Goal: Task Accomplishment & Management: Complete application form

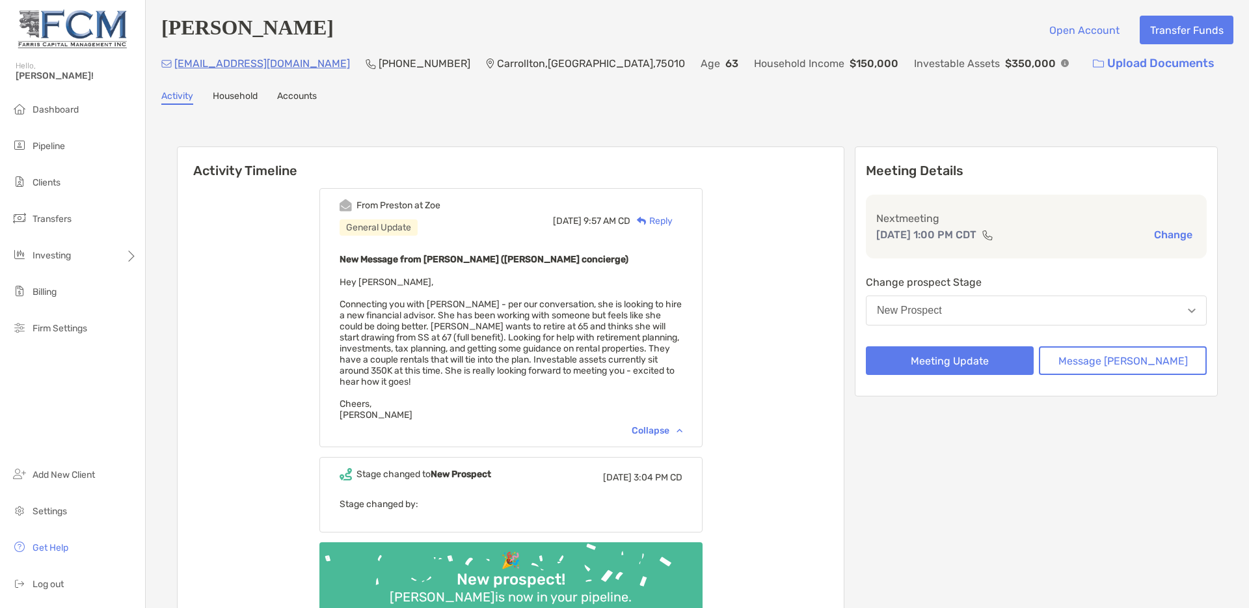
scroll to position [16, 0]
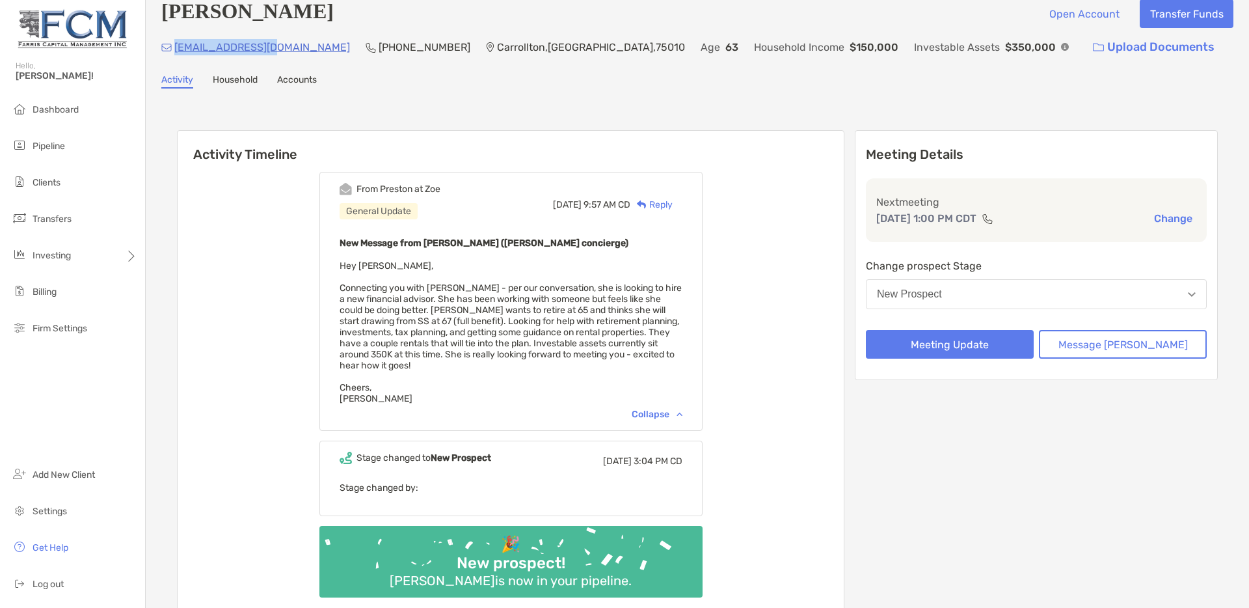
drag, startPoint x: 275, startPoint y: 51, endPoint x: 178, endPoint y: 48, distance: 97.0
click at [178, 48] on div "manlys4@yahoo.com (214) 796-9670 Carrollton , TX , 75010 Age 63 Household Incom…" at bounding box center [697, 47] width 1072 height 28
copy p "manlys4@yahoo.com"
click at [1039, 307] on button "New Prospect" at bounding box center [1036, 294] width 341 height 30
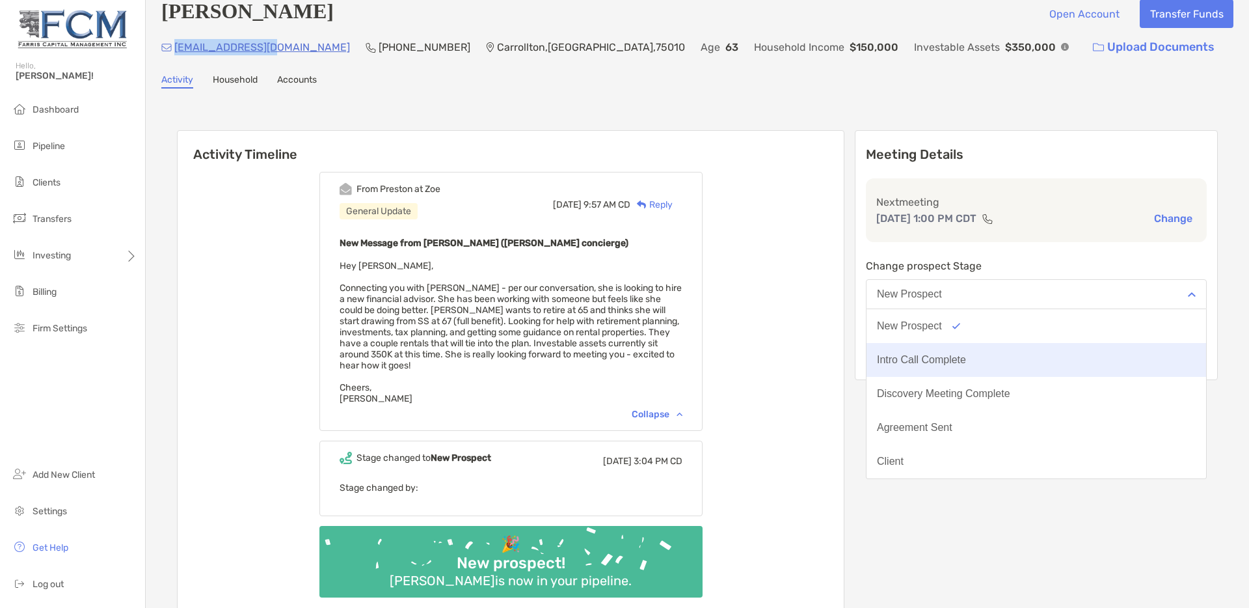
click at [961, 361] on div "Intro Call Complete" at bounding box center [921, 360] width 89 height 12
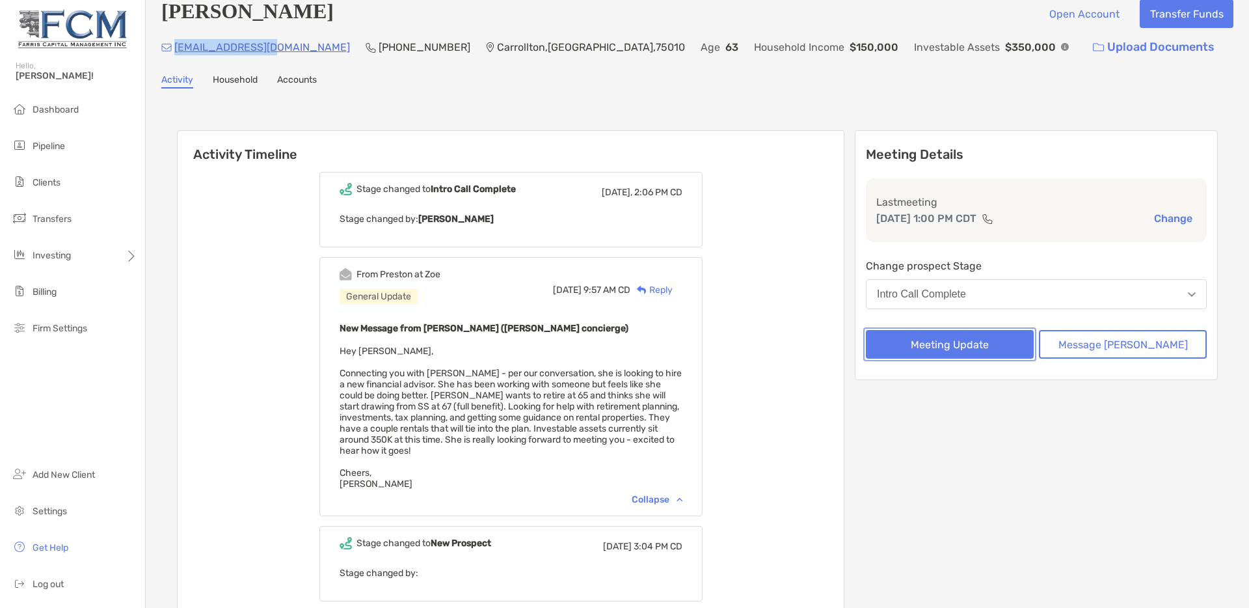
click at [966, 352] on button "Meeting Update" at bounding box center [950, 344] width 168 height 29
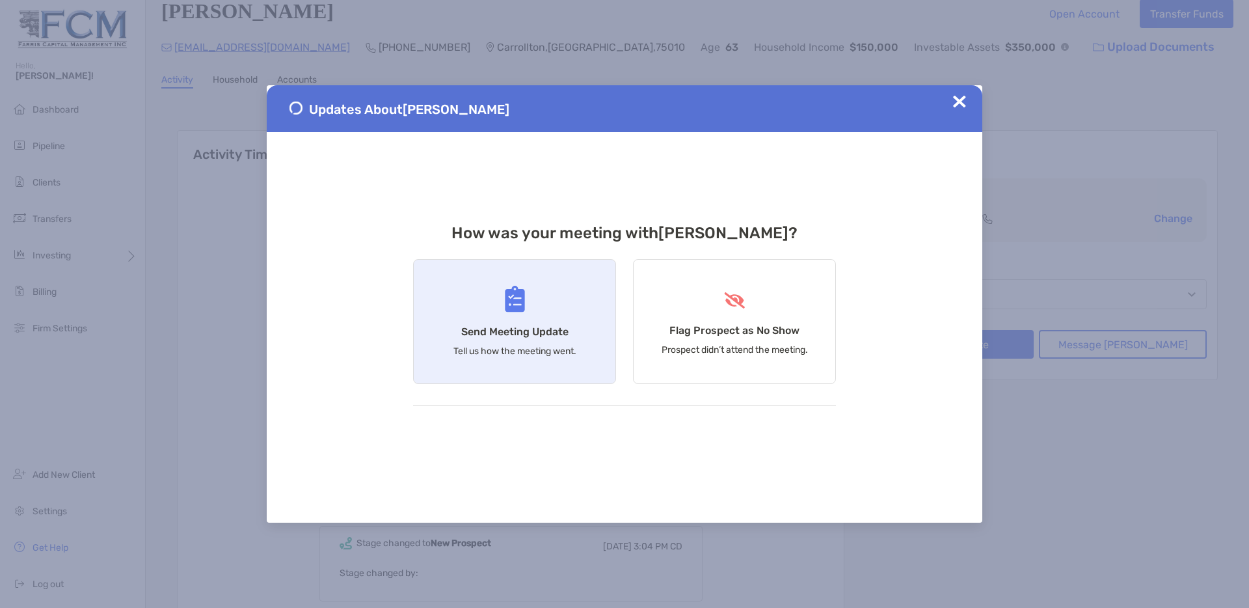
click at [508, 316] on div "Send Meeting Update Tell us how the meeting went." at bounding box center [514, 321] width 203 height 125
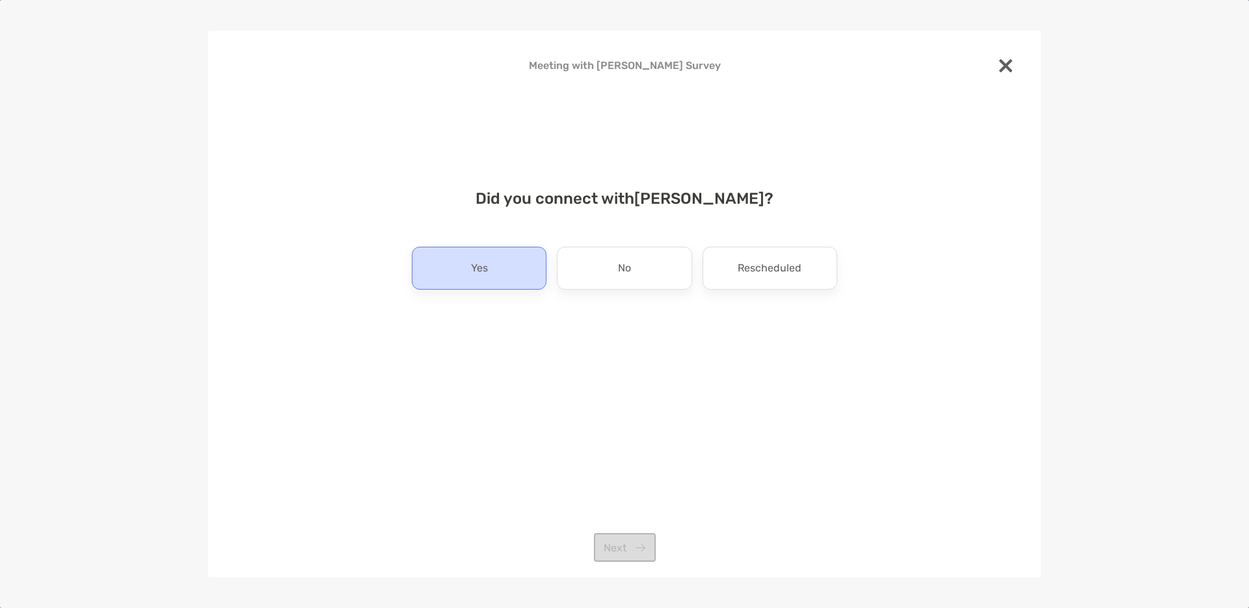
click at [494, 269] on div "Yes" at bounding box center [479, 268] width 135 height 43
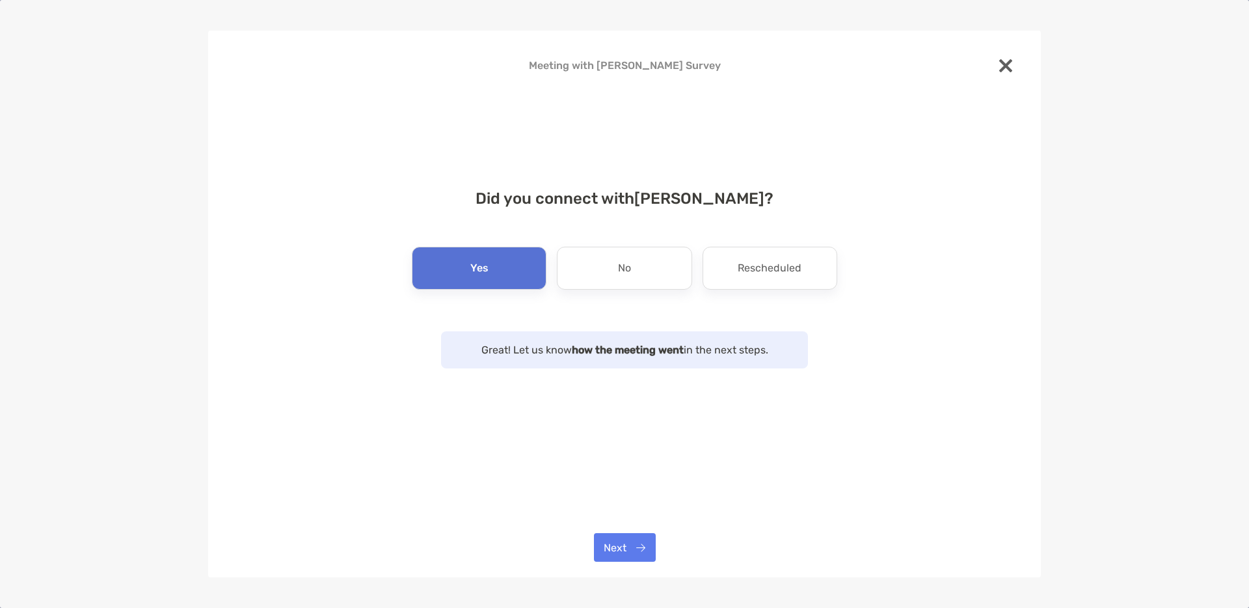
click at [623, 566] on div "Meeting with Melanie Manly Survey Did you connect with Melanie Manly ? Yes No R…" at bounding box center [624, 304] width 833 height 547
click at [623, 554] on button "Next" at bounding box center [625, 547] width 62 height 29
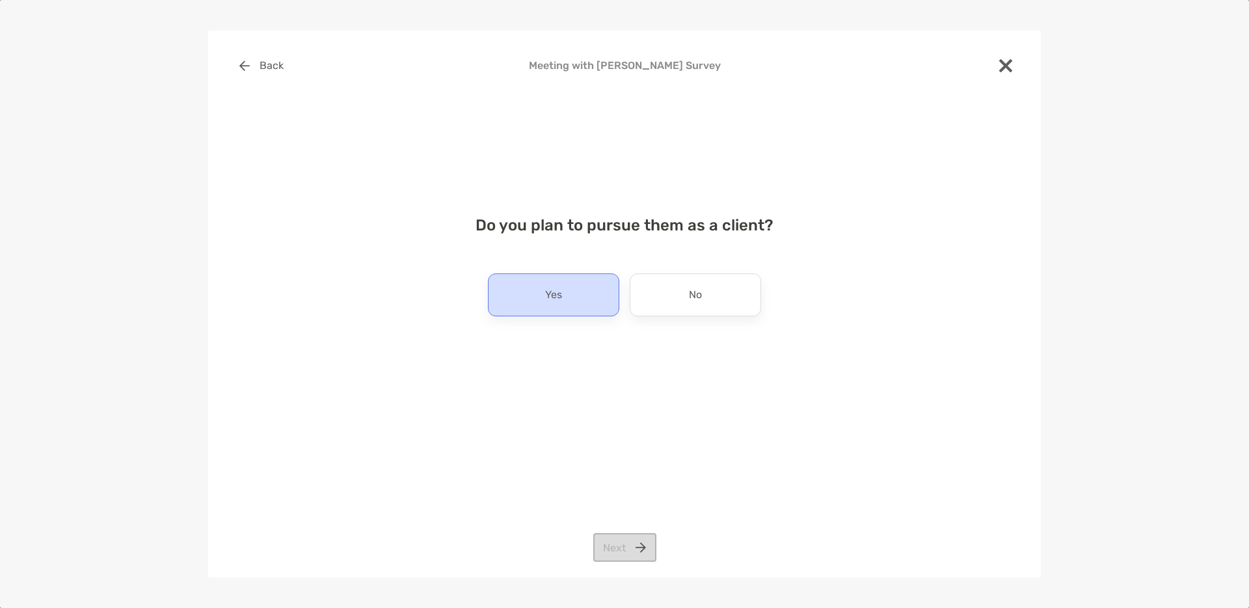
click at [550, 295] on p "Yes" at bounding box center [553, 294] width 17 height 21
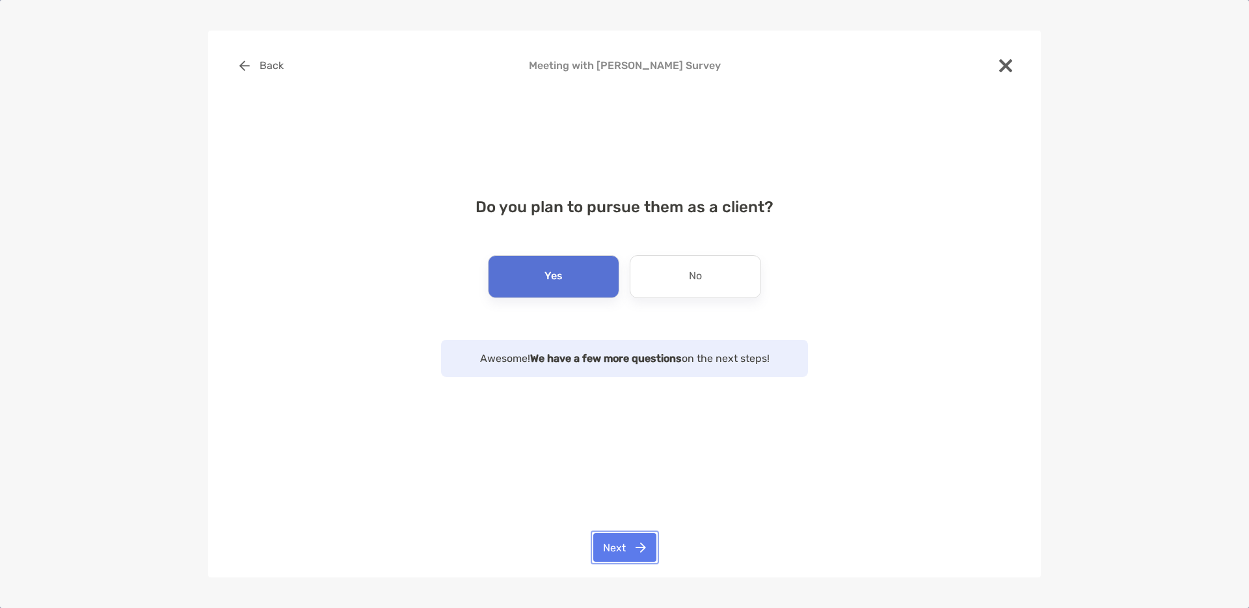
click at [618, 549] on button "Next" at bounding box center [624, 547] width 63 height 29
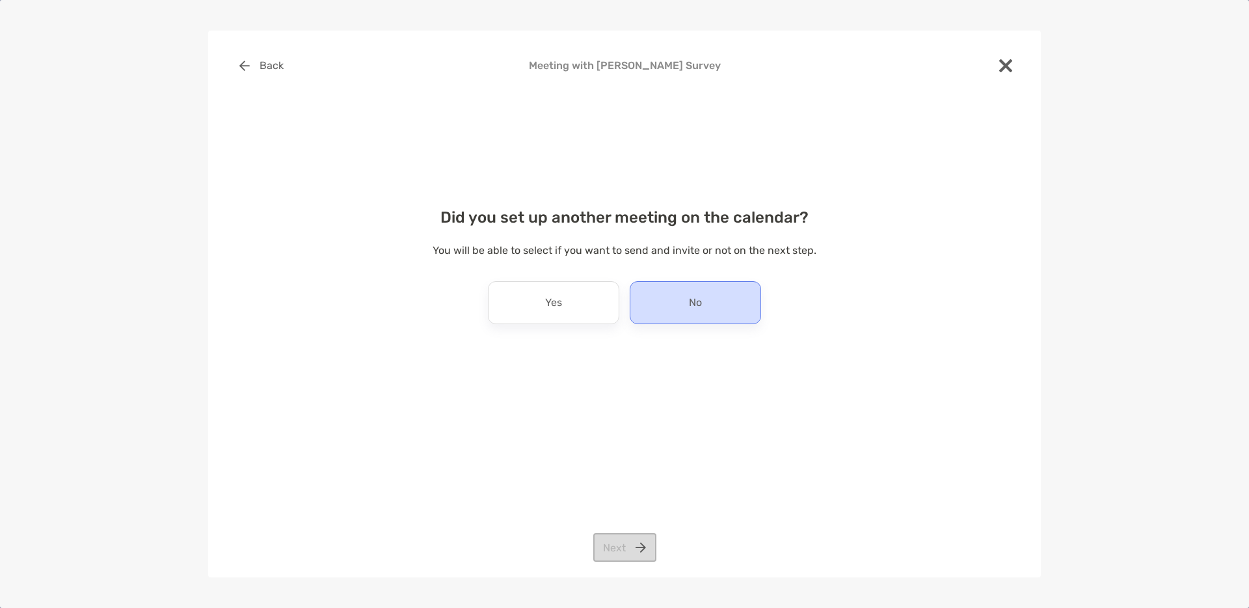
click at [665, 301] on div "No" at bounding box center [695, 302] width 131 height 43
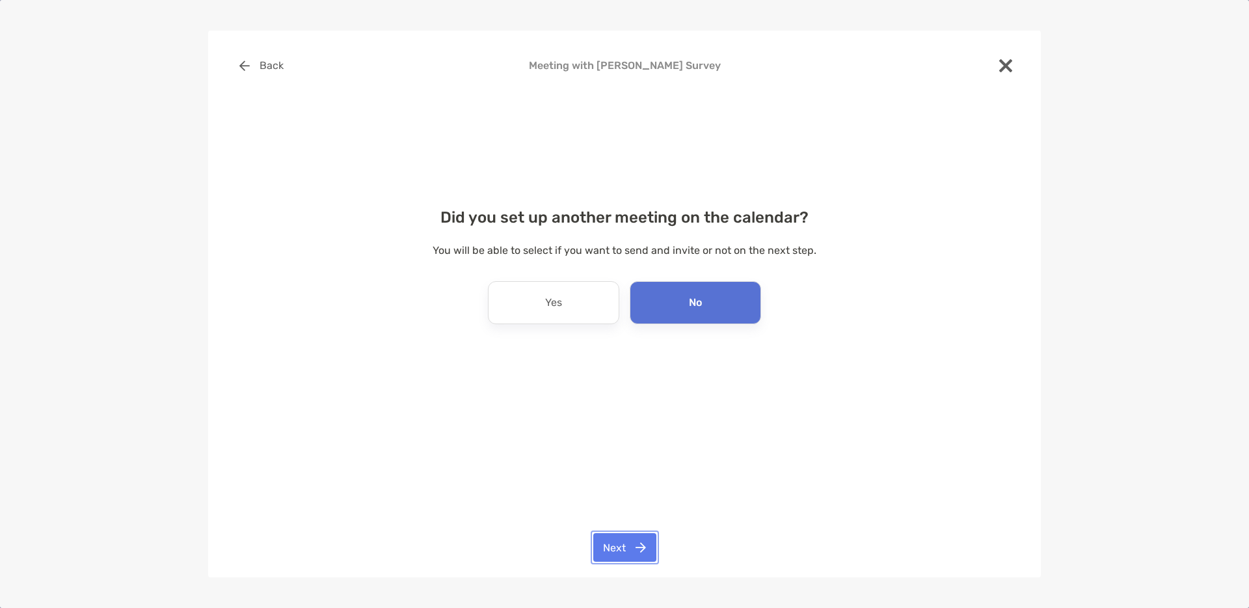
click at [610, 546] on button "Next" at bounding box center [624, 547] width 63 height 29
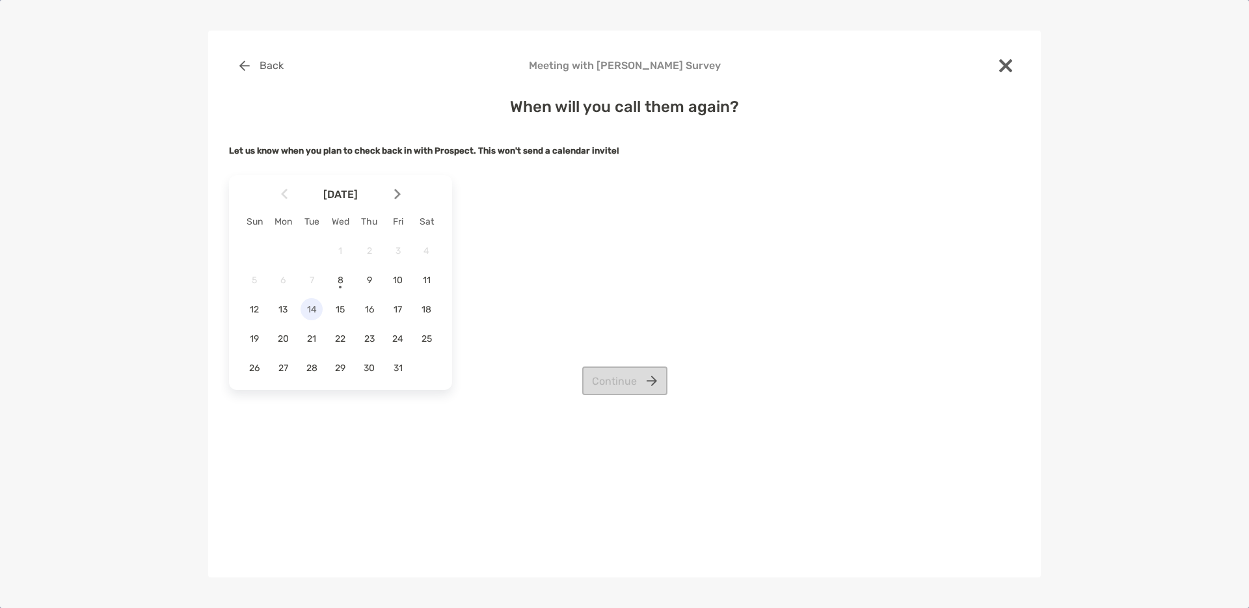
click at [312, 308] on span "14" at bounding box center [312, 309] width 22 height 11
click at [642, 379] on button "Continue" at bounding box center [624, 380] width 85 height 29
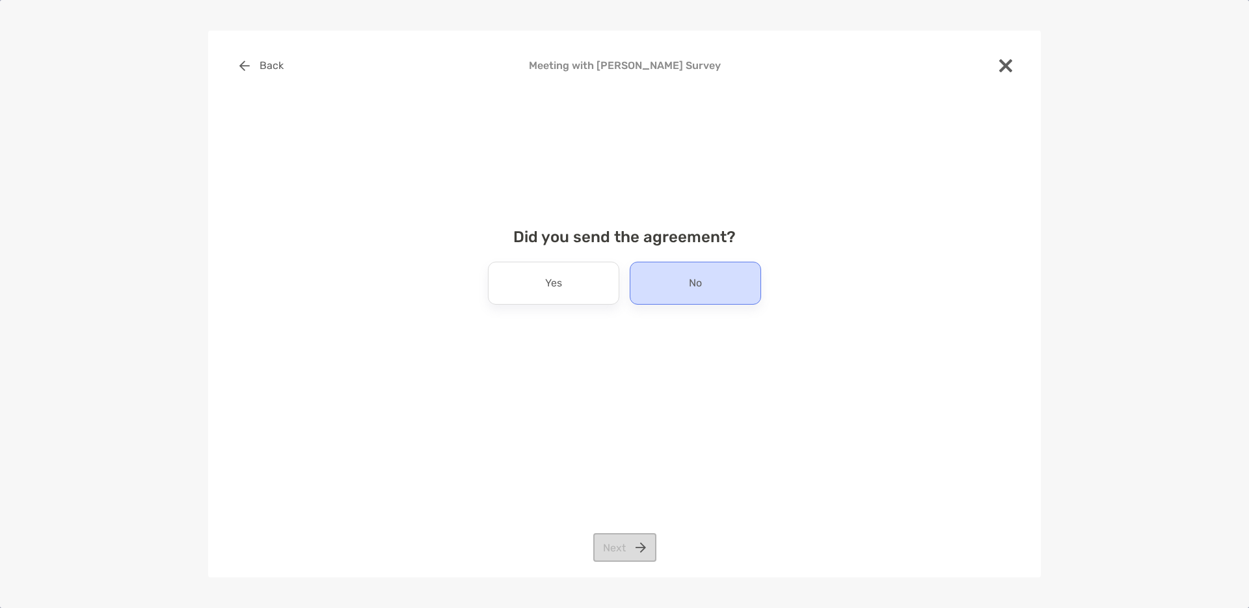
click at [674, 282] on div "No" at bounding box center [695, 283] width 131 height 43
click at [618, 544] on button "Next" at bounding box center [624, 547] width 63 height 29
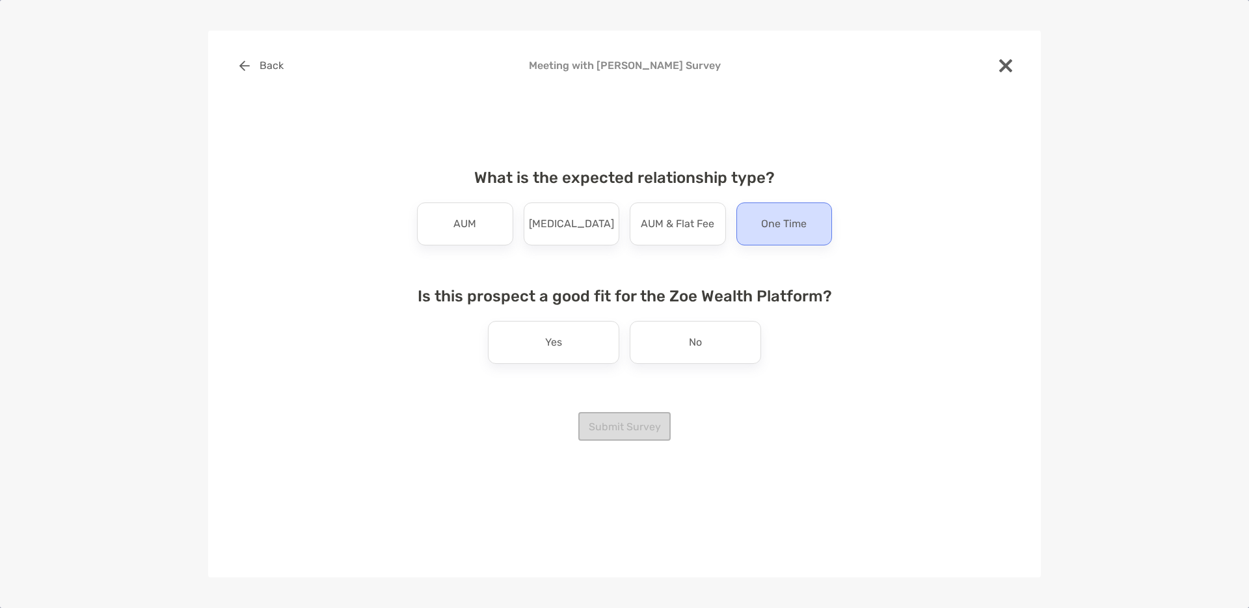
click at [775, 228] on p "One Time" at bounding box center [784, 223] width 46 height 21
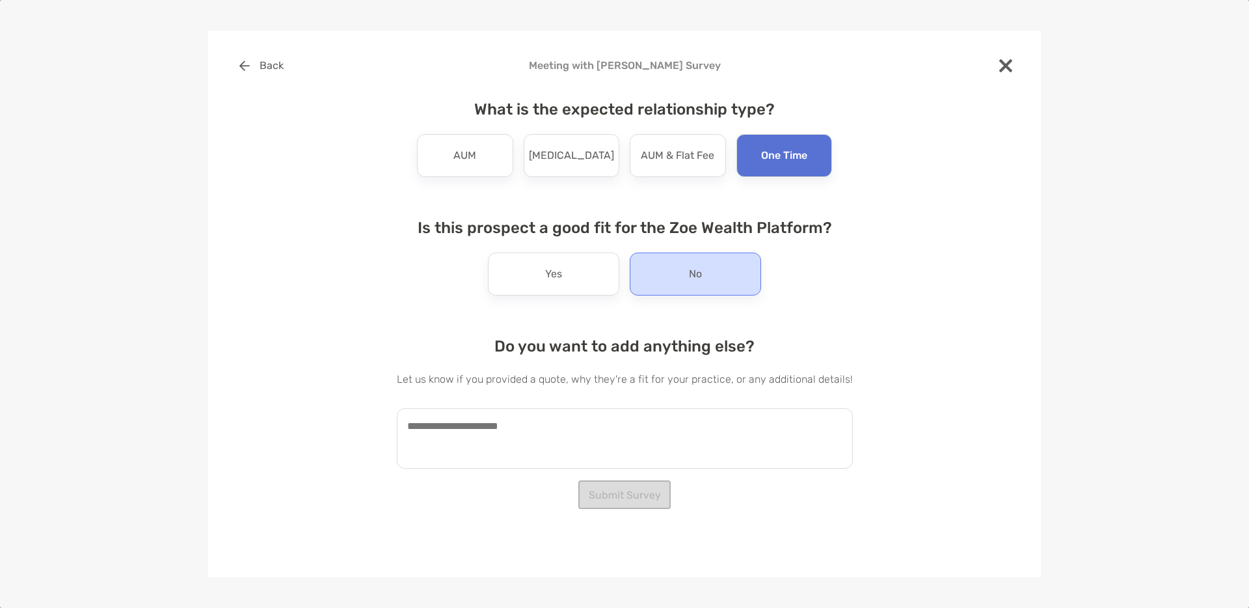
click at [713, 267] on div "No" at bounding box center [695, 273] width 131 height 43
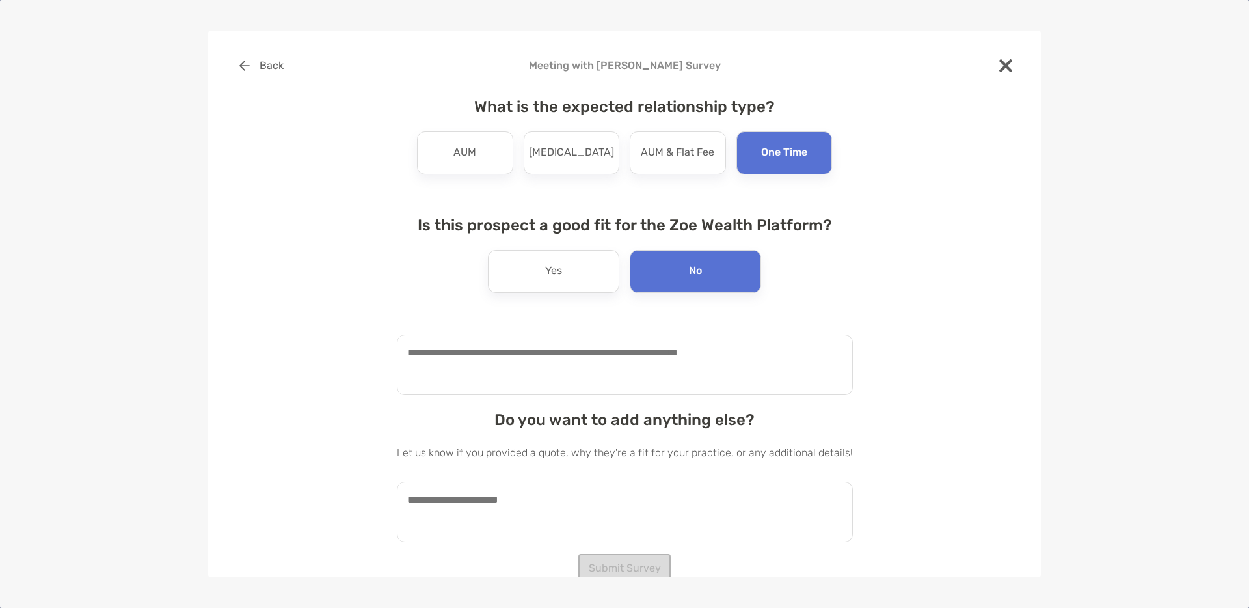
click at [517, 348] on textarea at bounding box center [625, 364] width 456 height 61
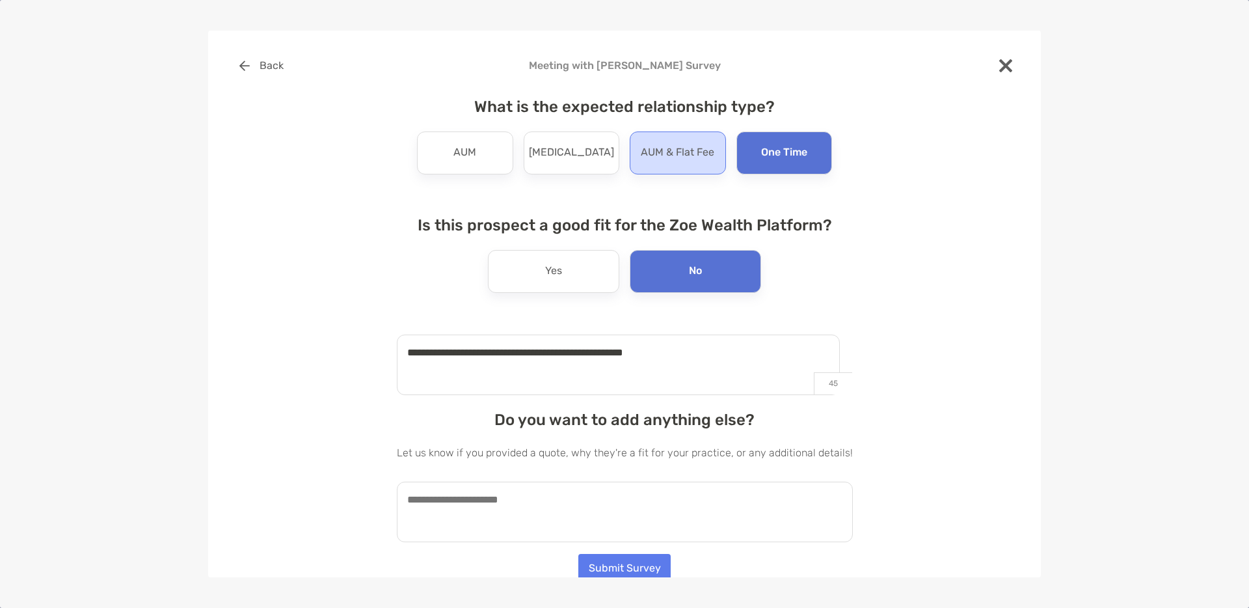
click at [635, 155] on div "AUM & Flat Fee" at bounding box center [678, 152] width 96 height 43
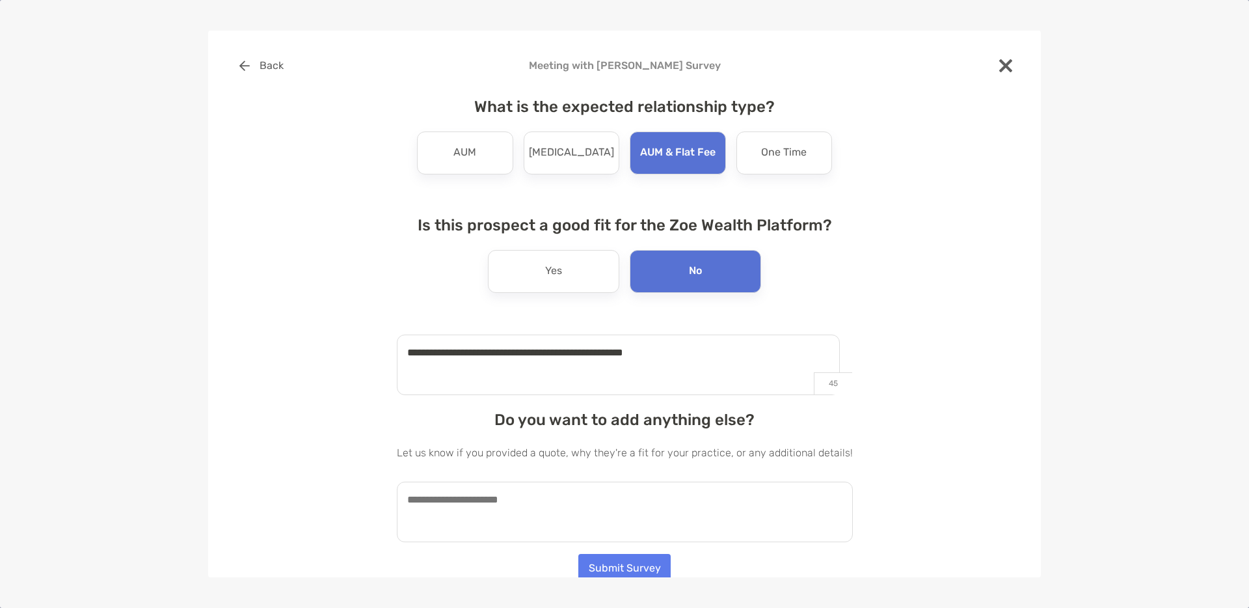
click at [693, 353] on textarea "**********" at bounding box center [618, 364] width 443 height 61
type textarea "**********"
click at [498, 495] on textarea at bounding box center [625, 512] width 456 height 61
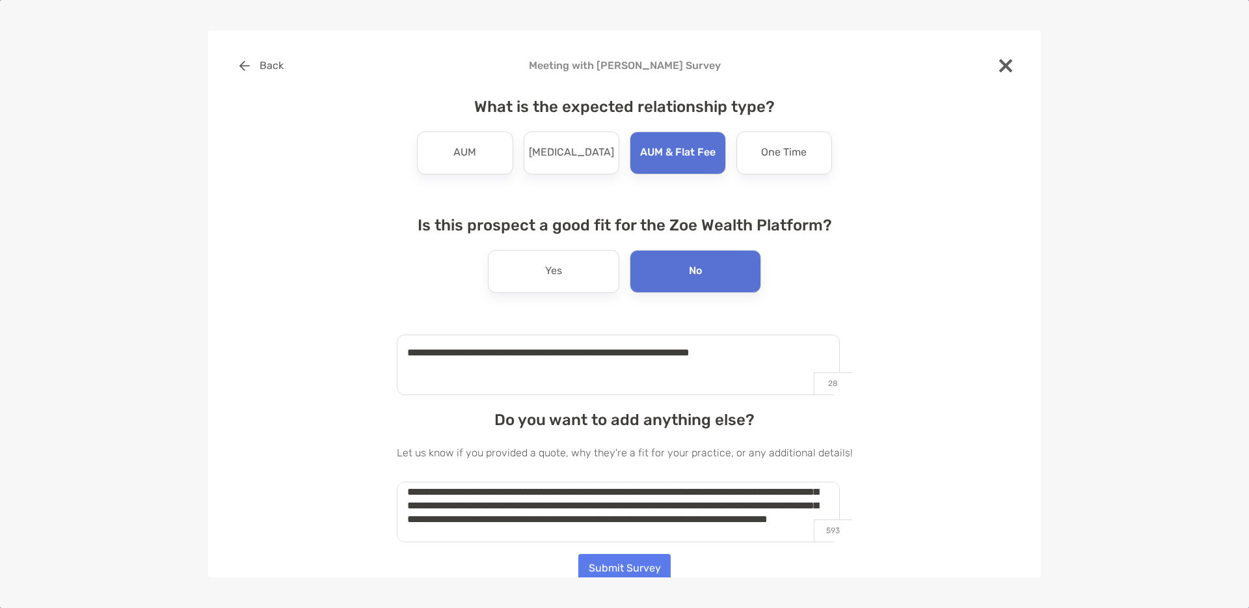
scroll to position [35, 0]
type textarea "**********"
click at [616, 566] on button "Submit Survey" at bounding box center [625, 568] width 92 height 29
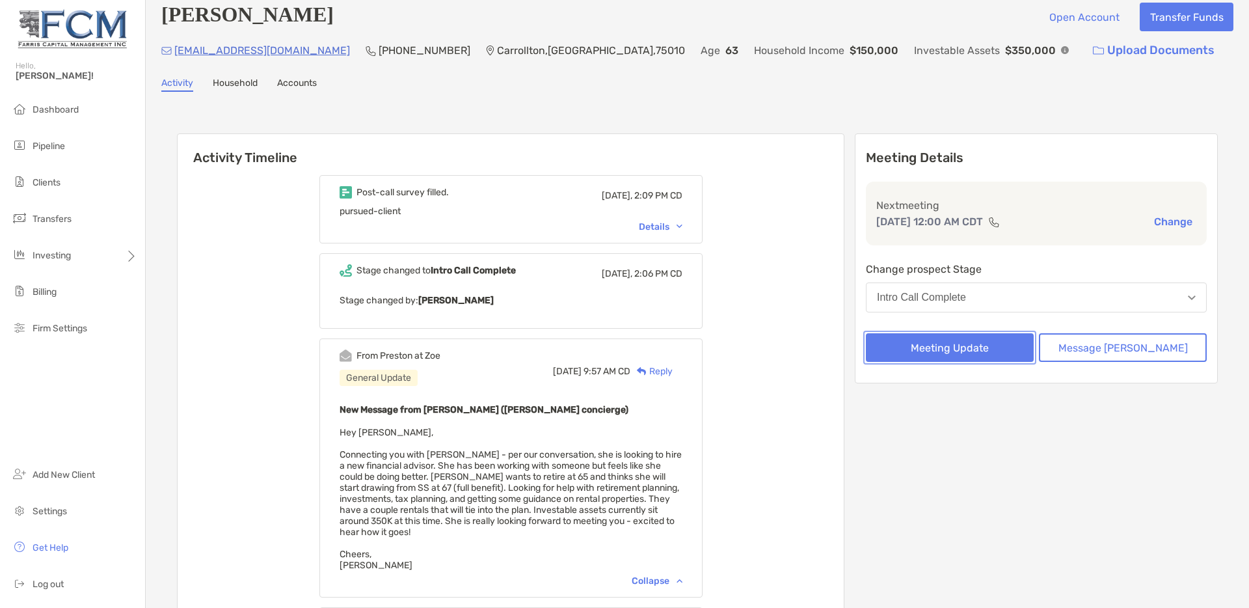
scroll to position [0, 0]
